Goal: Information Seeking & Learning: Learn about a topic

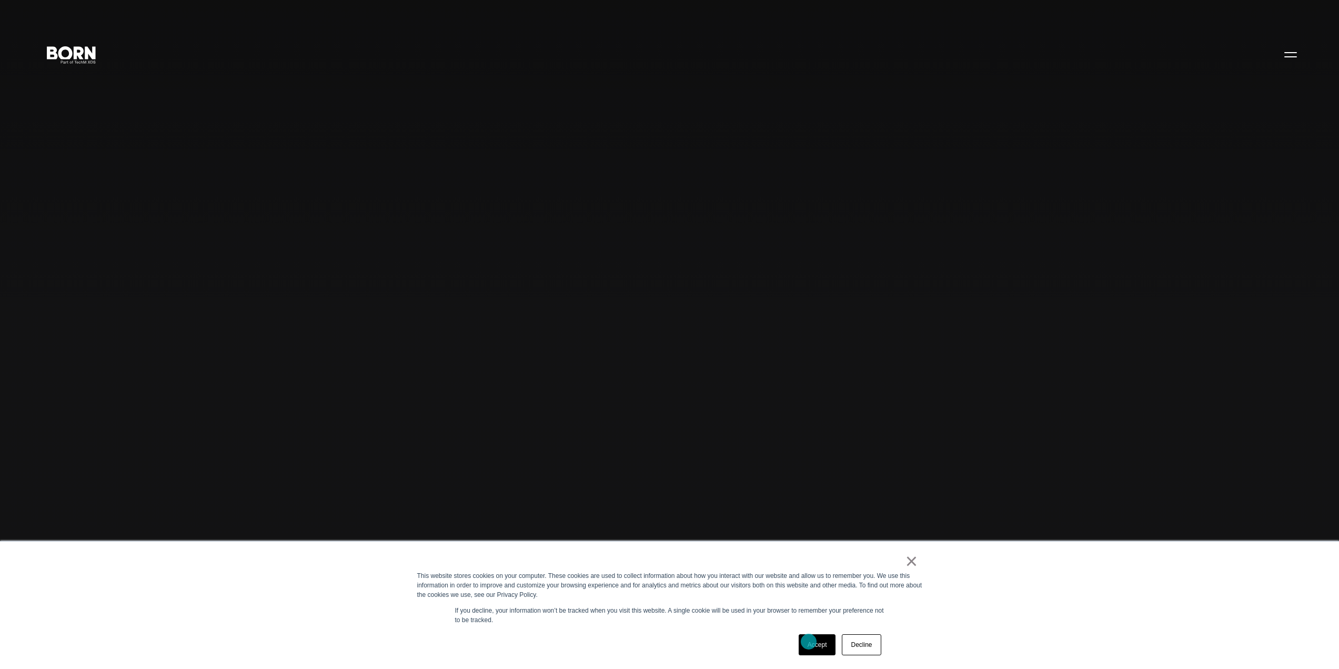
click at [809, 642] on link "Accept" at bounding box center [817, 644] width 37 height 21
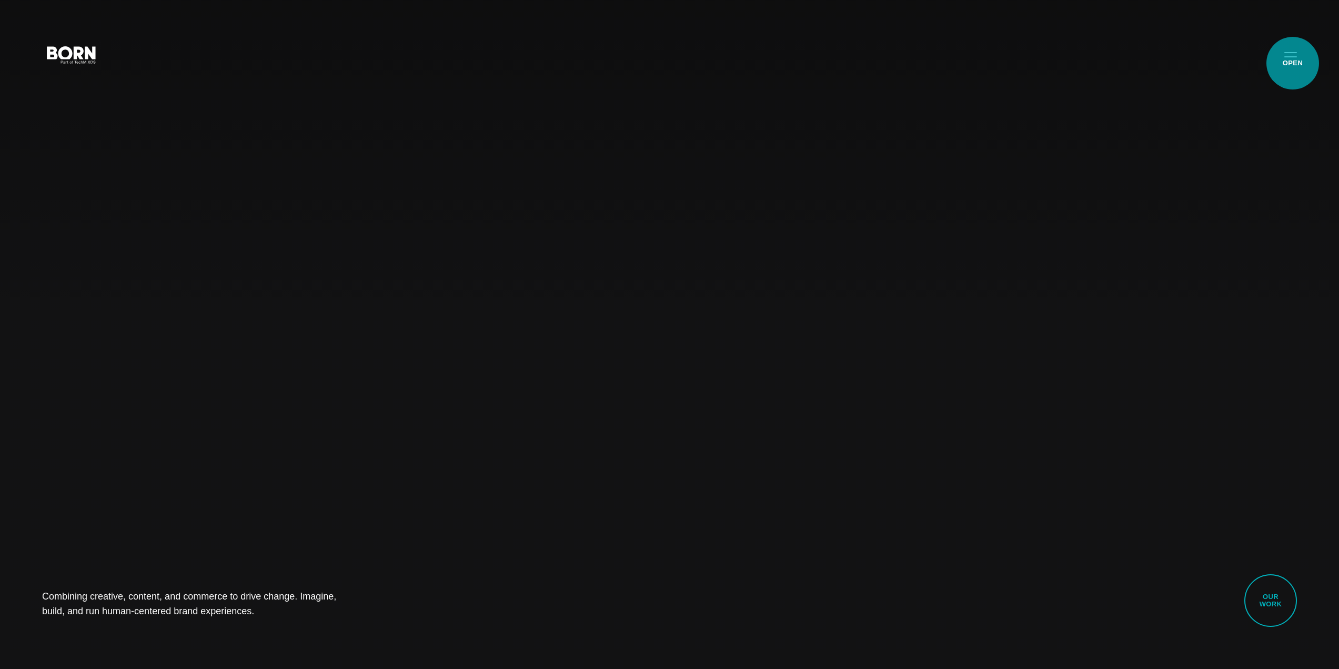
click at [1293, 63] on button "Primary Menu" at bounding box center [1290, 54] width 25 height 22
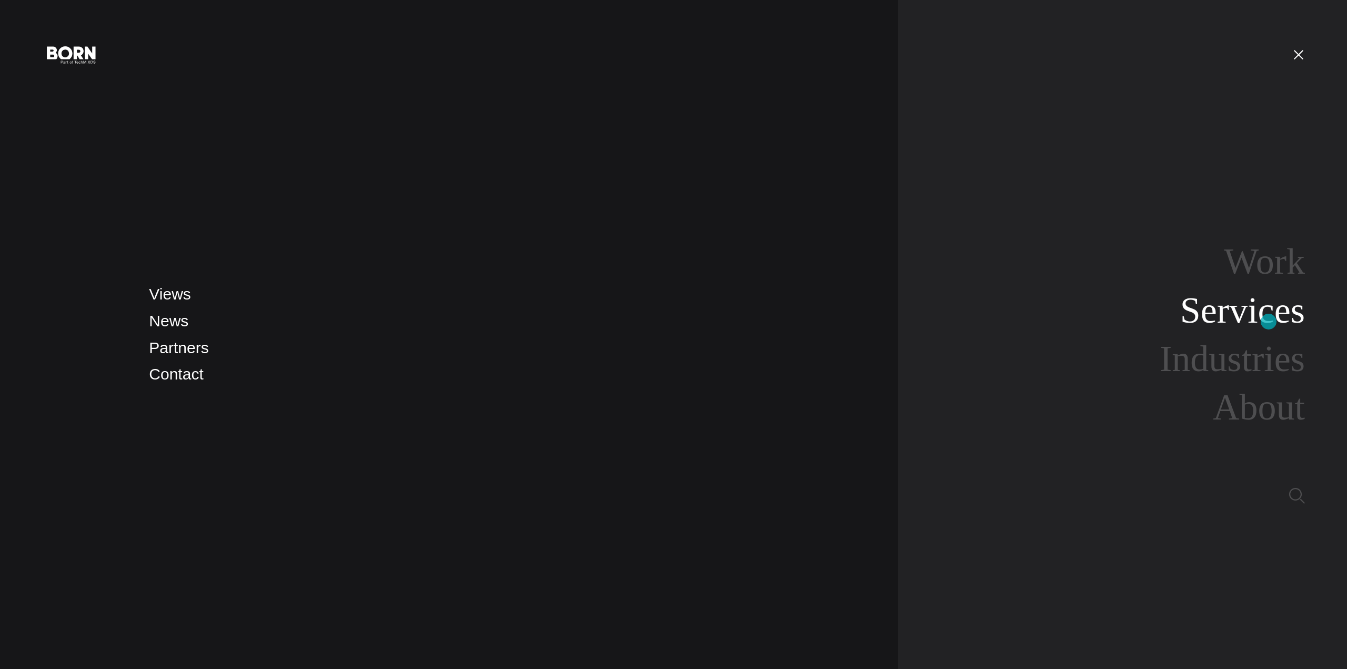
click at [1269, 322] on link "Services" at bounding box center [1243, 310] width 125 height 41
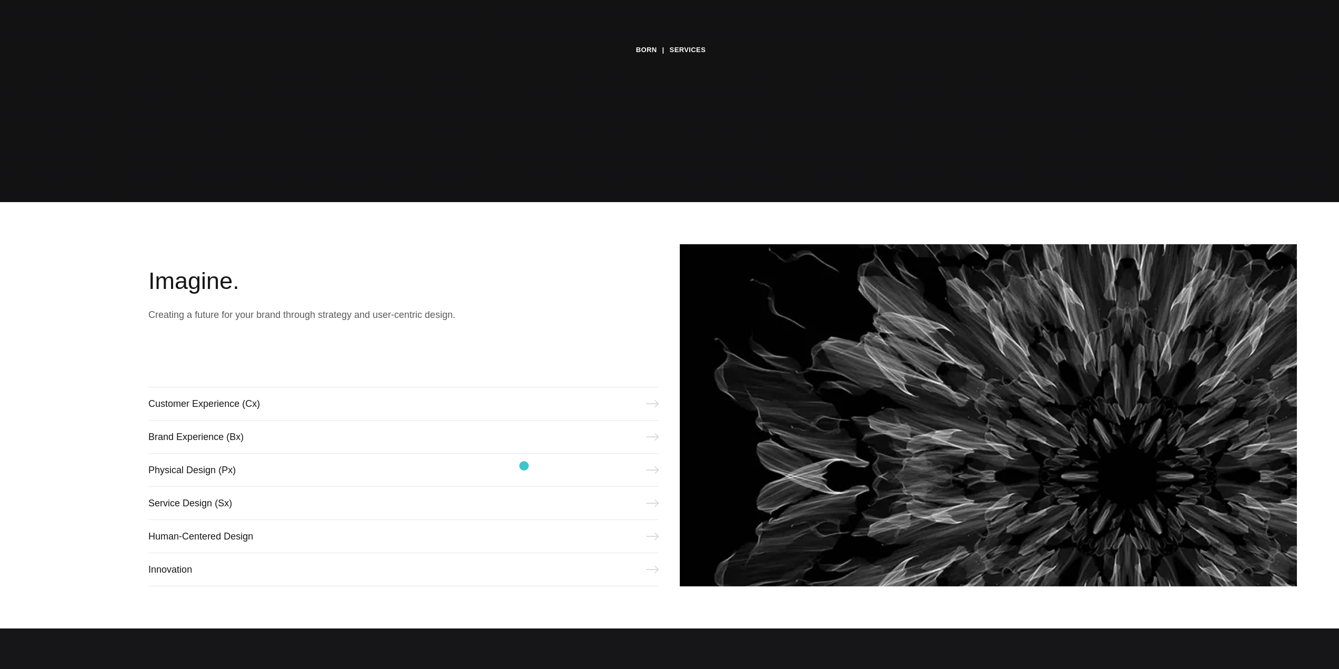
scroll to position [579, 0]
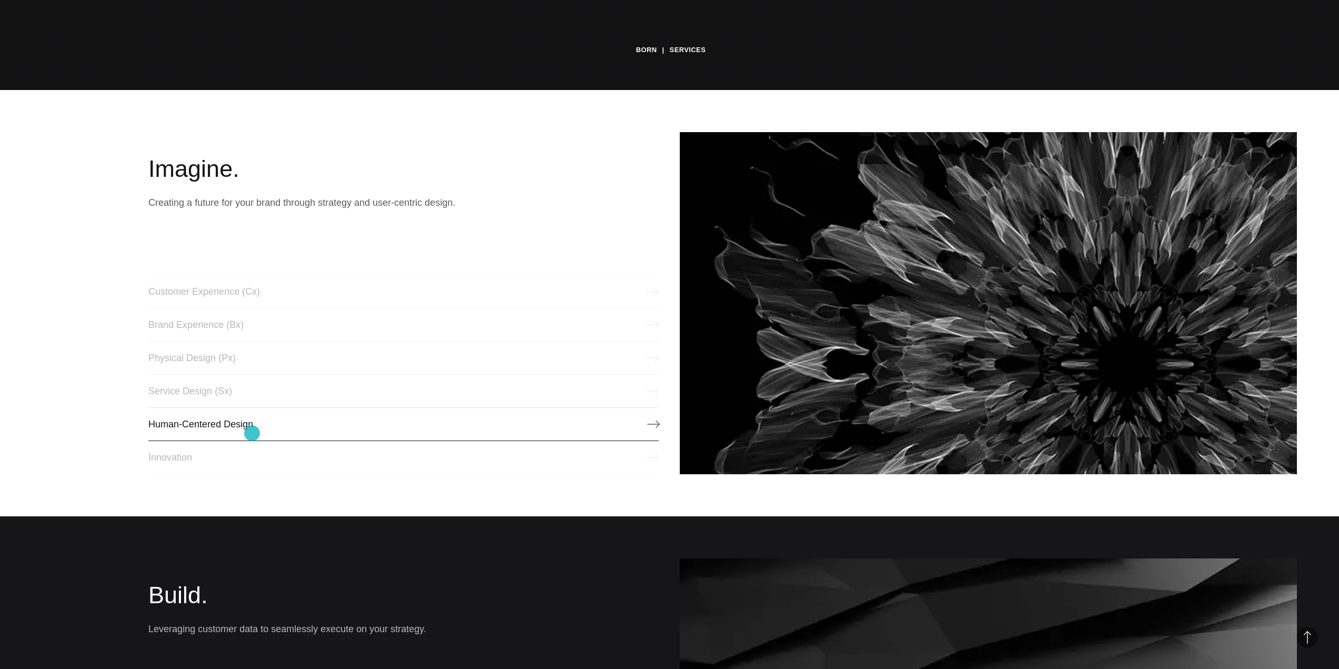
click at [252, 433] on link "Human-Centered Design" at bounding box center [403, 424] width 511 height 34
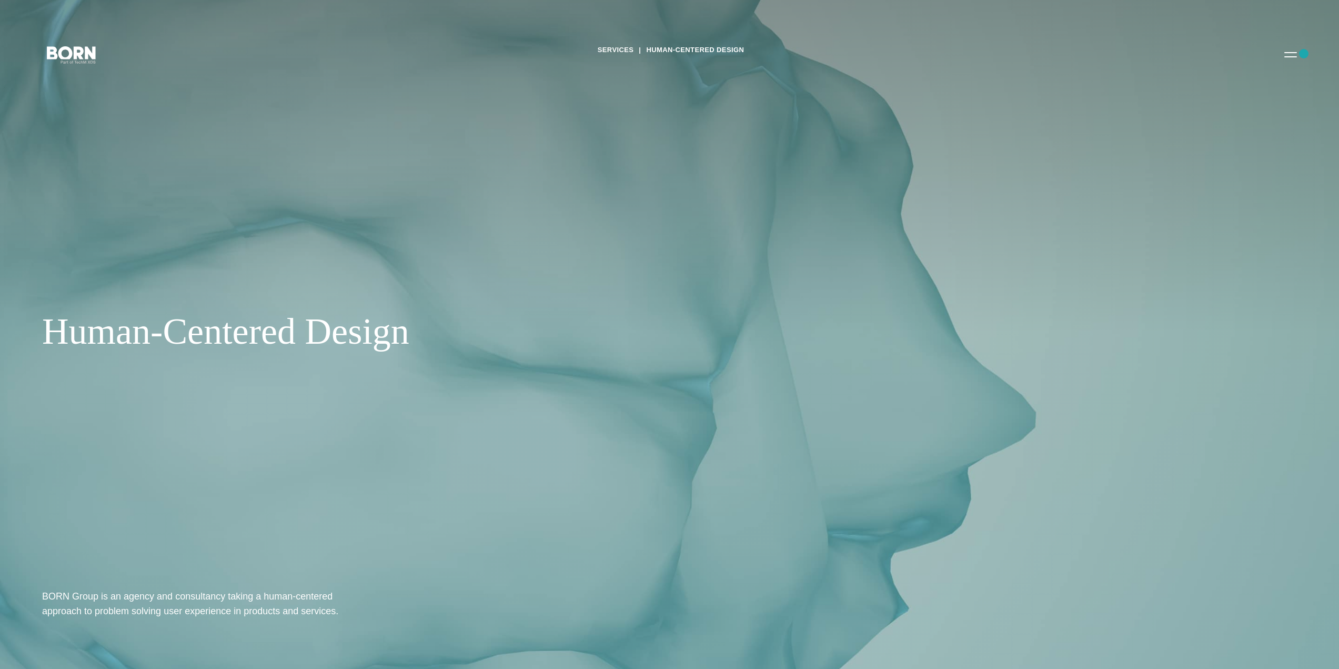
click at [1304, 54] on div "Services Human-Centered Design Human-Centered Design BORN Group is an agency an…" at bounding box center [669, 334] width 1339 height 669
click at [1299, 55] on button "Primary Menu" at bounding box center [1290, 54] width 25 height 22
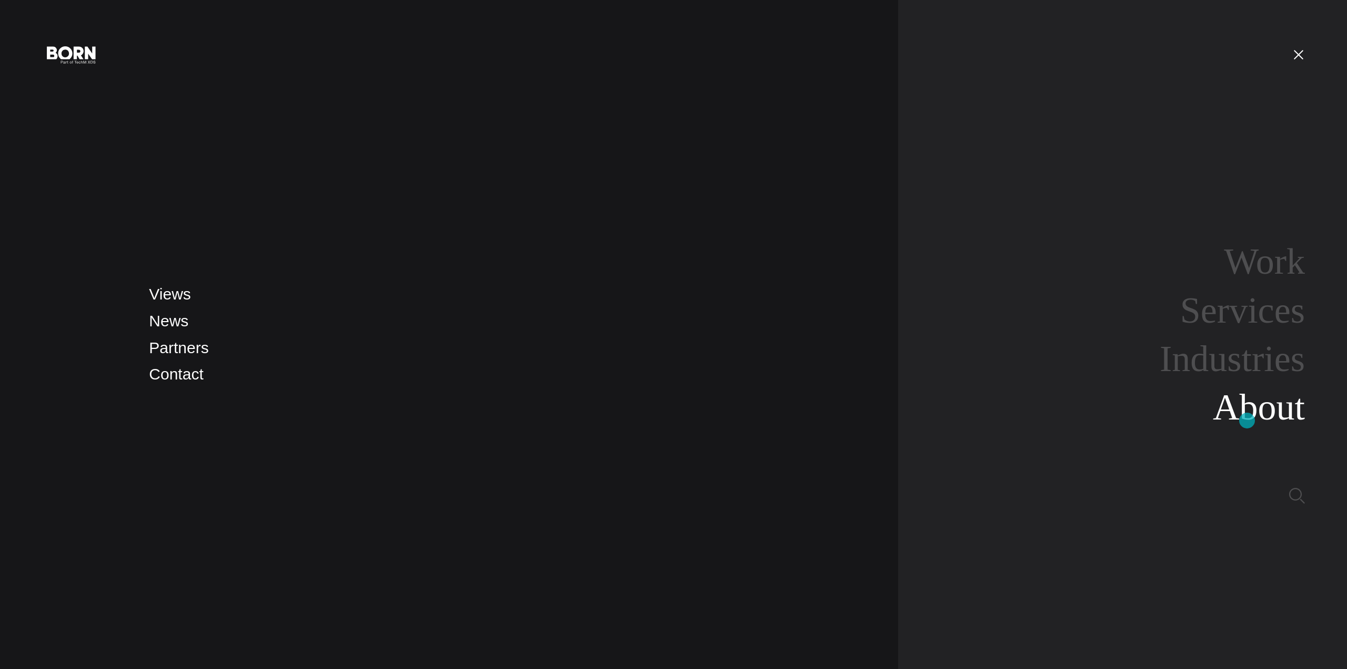
click at [1247, 421] on link "About" at bounding box center [1259, 407] width 92 height 41
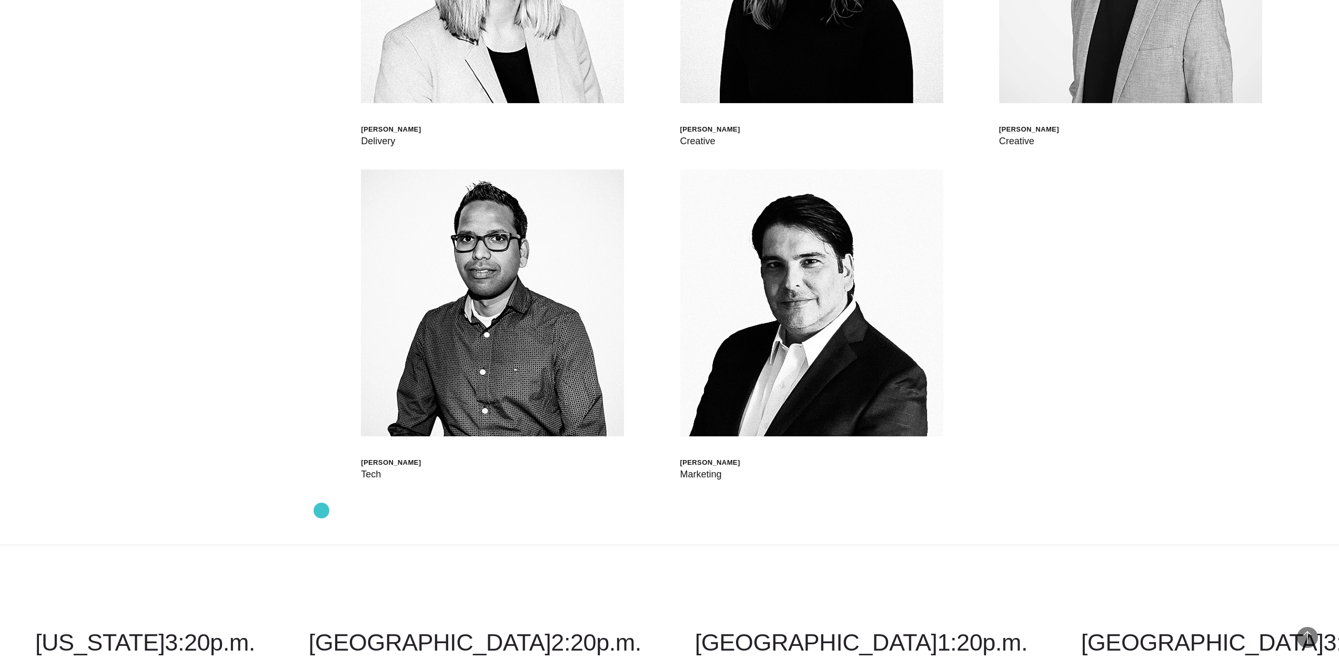
scroll to position [4053, 0]
